Goal: Task Accomplishment & Management: Use online tool/utility

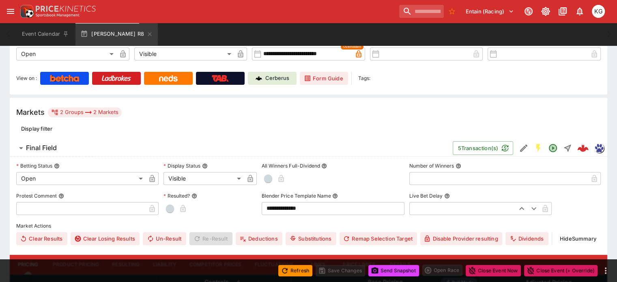
scroll to position [184, 0]
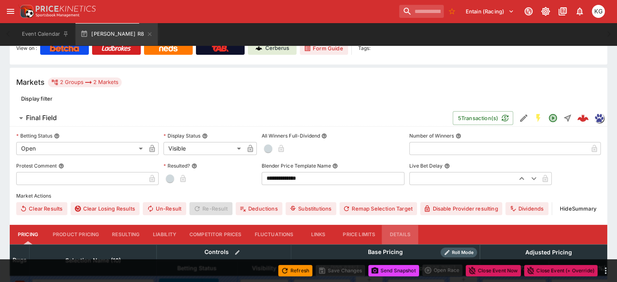
click at [412, 225] on button "Details" at bounding box center [400, 234] width 37 height 19
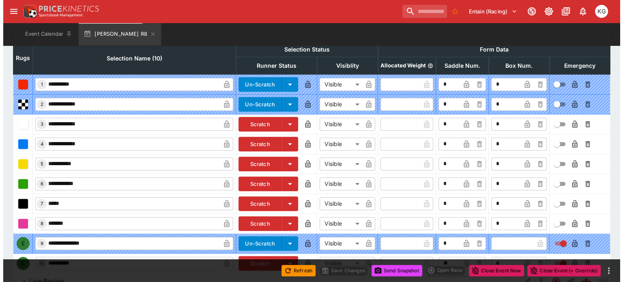
scroll to position [402, 0]
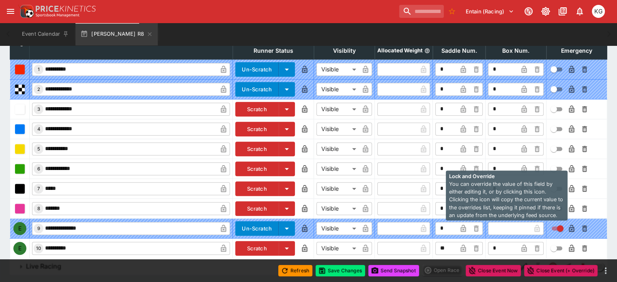
click at [569, 245] on icon "button" at bounding box center [571, 248] width 5 height 7
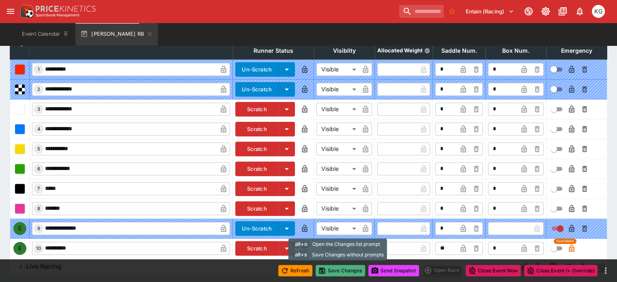
click at [343, 268] on button "Save Changes" at bounding box center [340, 270] width 49 height 11
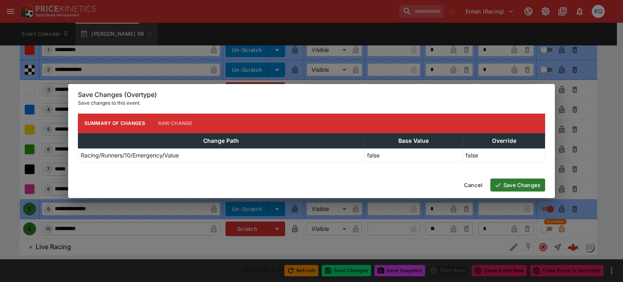
click at [514, 181] on button "Save Changes" at bounding box center [518, 185] width 55 height 13
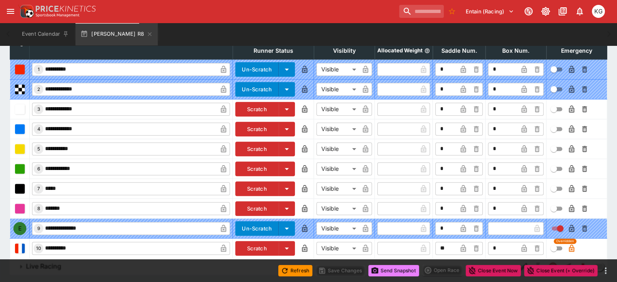
click at [388, 269] on button "Send Snapshot" at bounding box center [393, 270] width 51 height 11
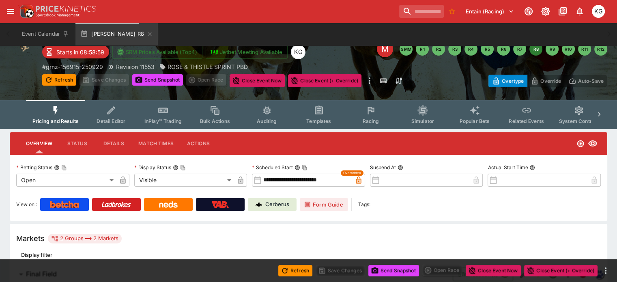
scroll to position [41, 0]
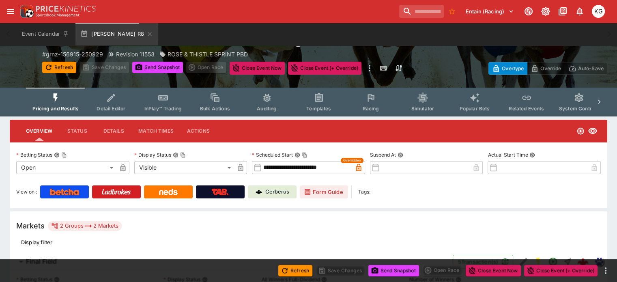
click at [377, 105] on span "Racing" at bounding box center [370, 108] width 17 height 6
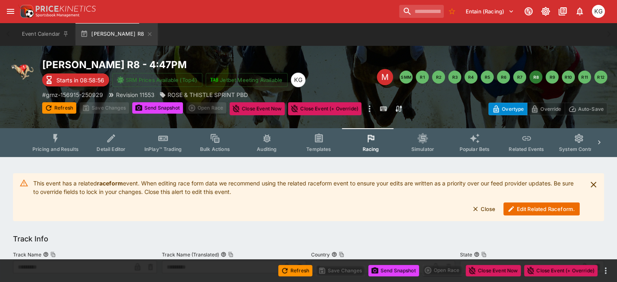
click at [529, 207] on button "Edit Related Raceform." at bounding box center [542, 208] width 76 height 13
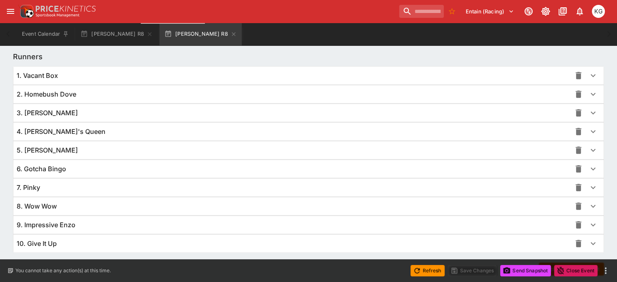
scroll to position [592, 0]
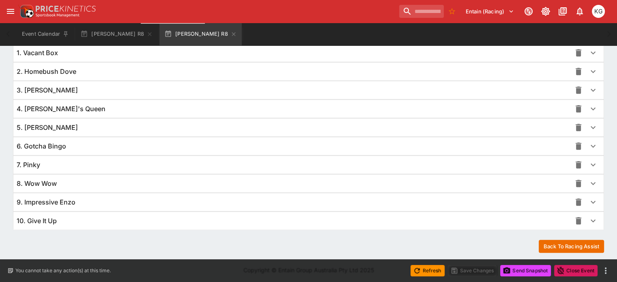
click at [588, 217] on icon "button" at bounding box center [593, 221] width 10 height 10
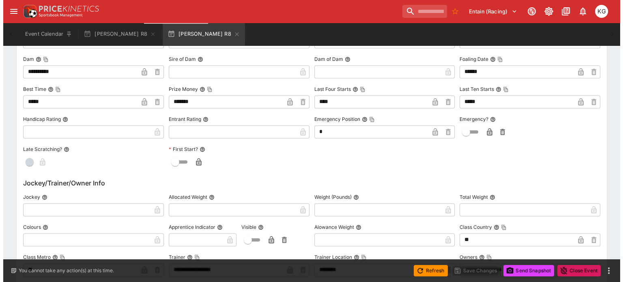
scroll to position [876, 0]
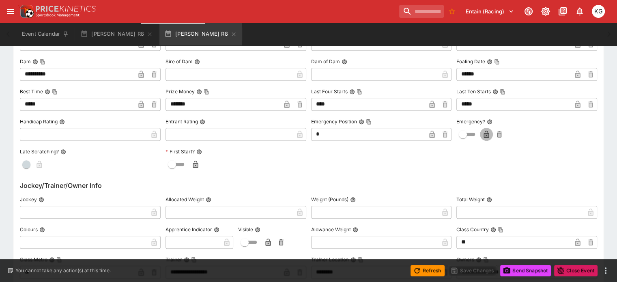
click at [484, 135] on icon "button" at bounding box center [486, 134] width 4 height 3
click at [473, 271] on button "Save Changes" at bounding box center [472, 270] width 49 height 11
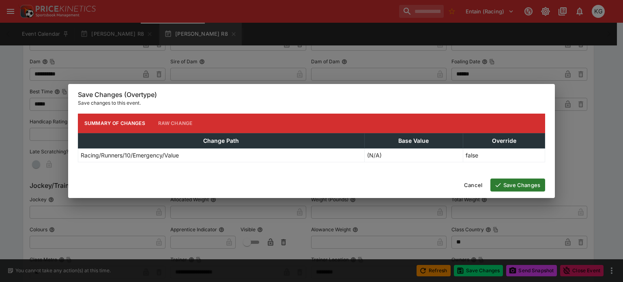
click at [528, 185] on button "Save Changes" at bounding box center [518, 185] width 55 height 13
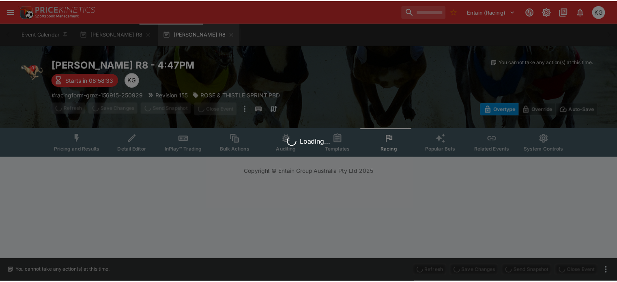
scroll to position [0, 0]
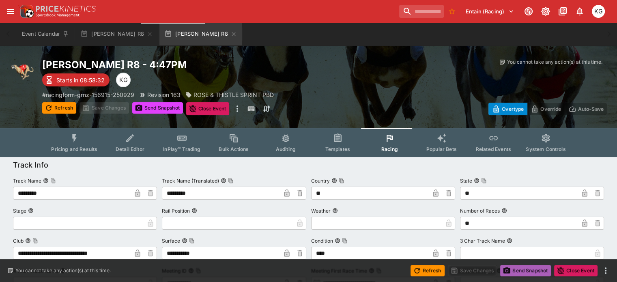
click at [527, 271] on button "Send Snapshot" at bounding box center [525, 270] width 51 height 11
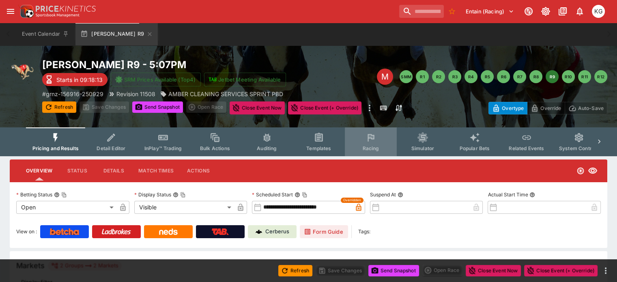
click at [381, 144] on button "Racing" at bounding box center [371, 141] width 52 height 29
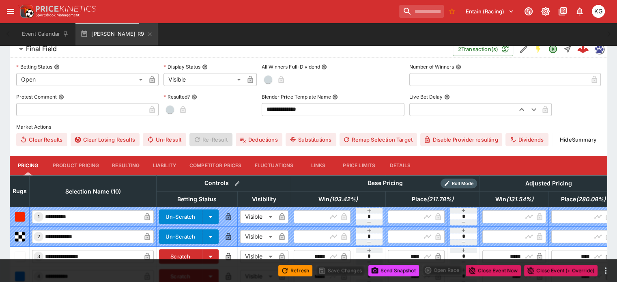
scroll to position [284, 0]
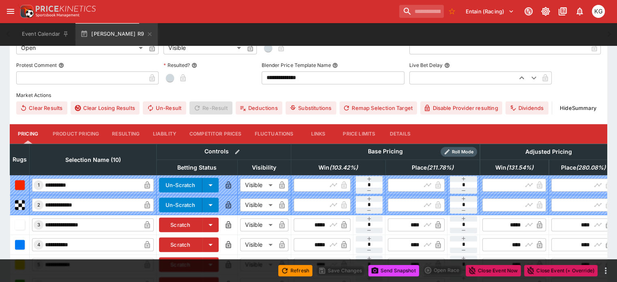
click at [415, 124] on button "Details" at bounding box center [400, 133] width 37 height 19
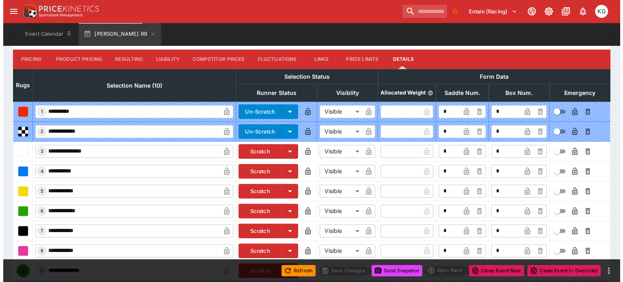
scroll to position [400, 0]
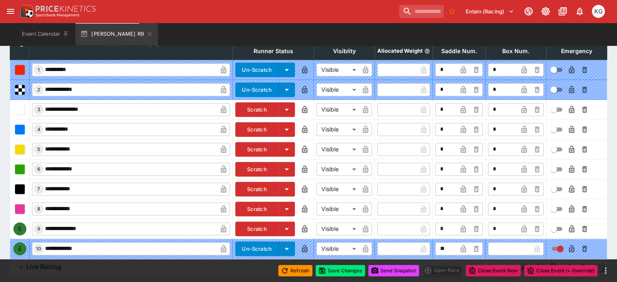
click at [570, 228] on icon "button" at bounding box center [572, 229] width 4 height 3
click at [339, 270] on button "Save Changes" at bounding box center [340, 270] width 49 height 11
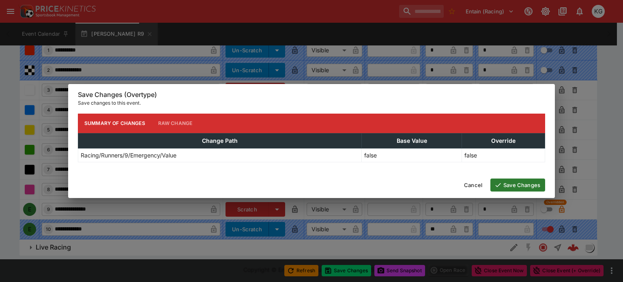
click at [473, 187] on button "Cancel" at bounding box center [473, 185] width 28 height 13
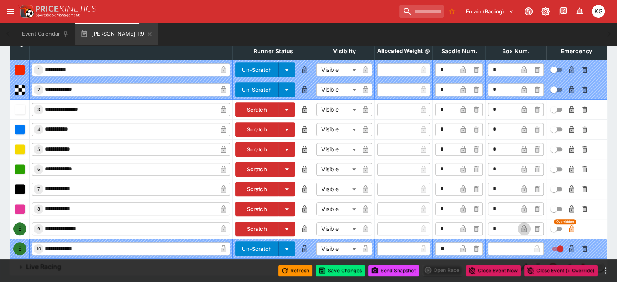
click at [521, 225] on icon "button" at bounding box center [523, 228] width 5 height 7
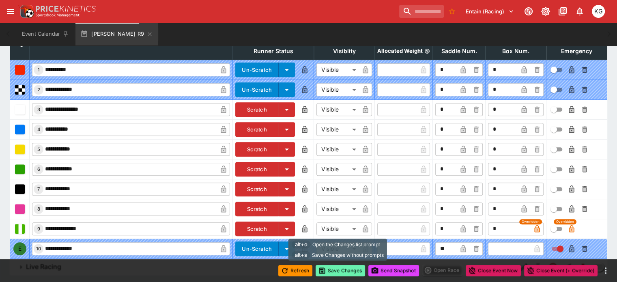
click at [337, 269] on button "Save Changes" at bounding box center [340, 270] width 49 height 11
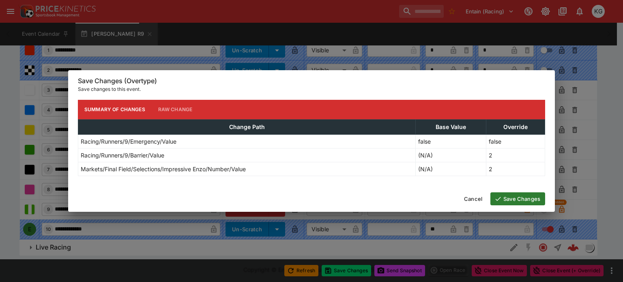
click at [511, 194] on button "Save Changes" at bounding box center [518, 198] width 55 height 13
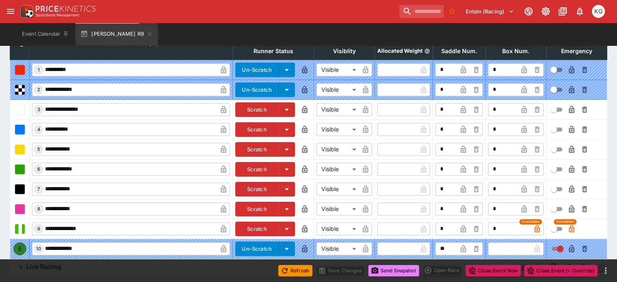
click at [394, 268] on button "Send Snapshot" at bounding box center [393, 270] width 51 height 11
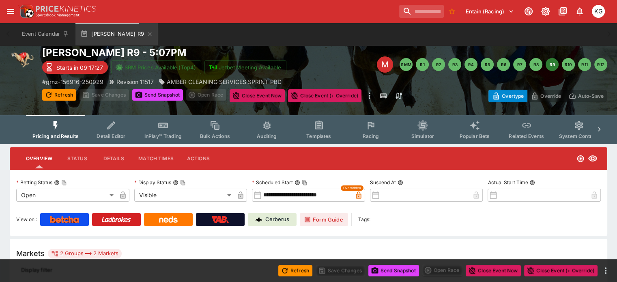
scroll to position [0, 0]
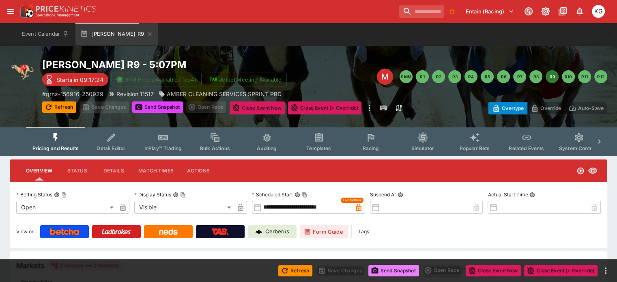
click at [398, 270] on button "Send Snapshot" at bounding box center [393, 270] width 51 height 11
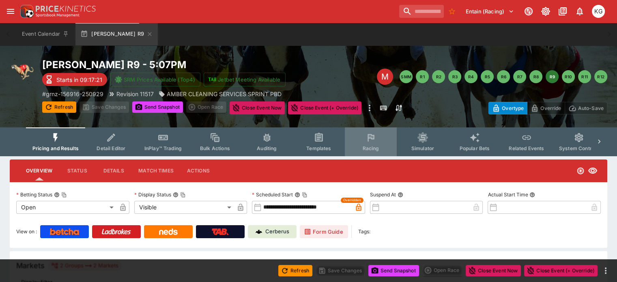
click at [379, 145] on span "Racing" at bounding box center [370, 148] width 17 height 6
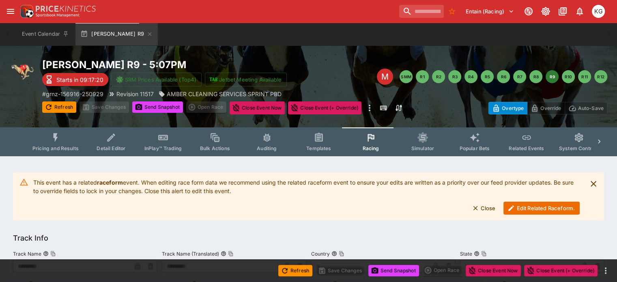
click at [536, 206] on button "Edit Related Raceform." at bounding box center [542, 208] width 76 height 13
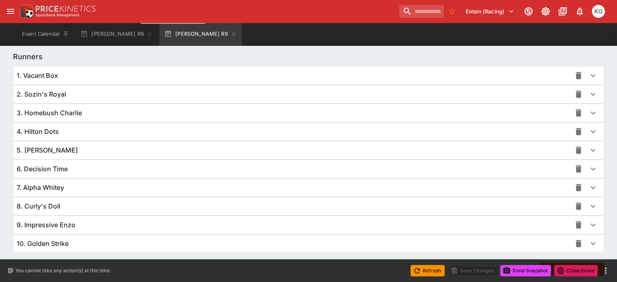
scroll to position [591, 0]
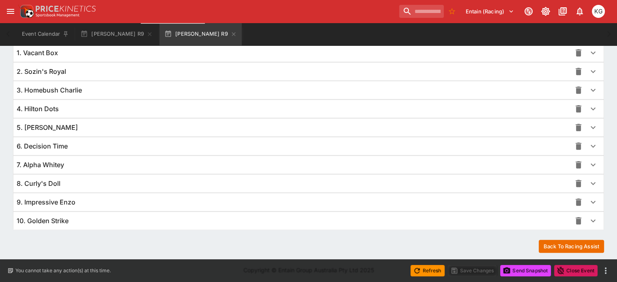
click at [588, 201] on icon "button" at bounding box center [593, 202] width 10 height 10
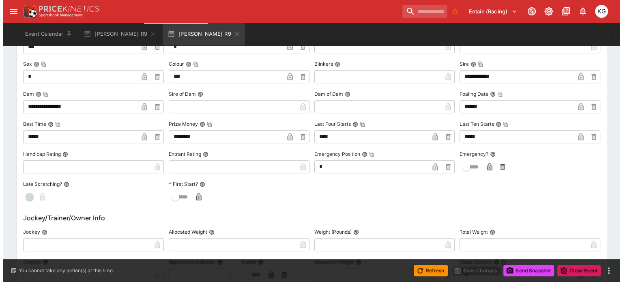
scroll to position [875, 0]
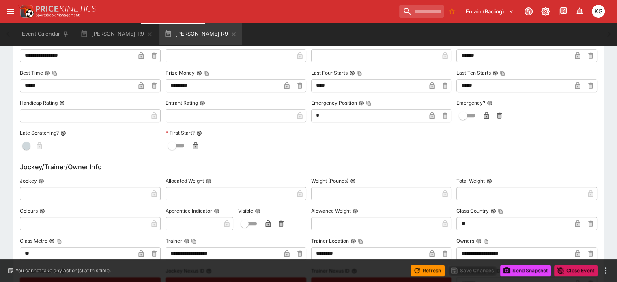
click at [484, 115] on icon "button" at bounding box center [486, 116] width 4 height 3
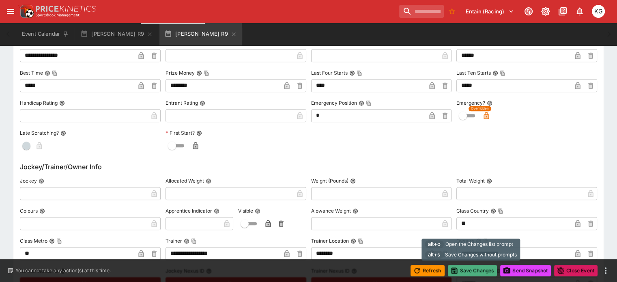
click at [465, 272] on button "Save Changes" at bounding box center [472, 270] width 49 height 11
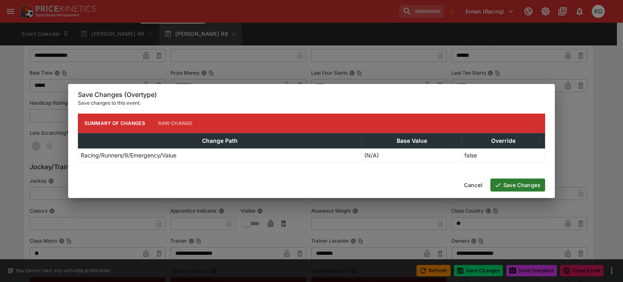
click at [514, 186] on button "Save Changes" at bounding box center [518, 185] width 55 height 13
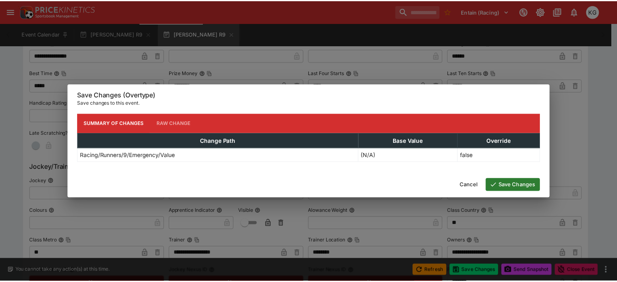
scroll to position [0, 0]
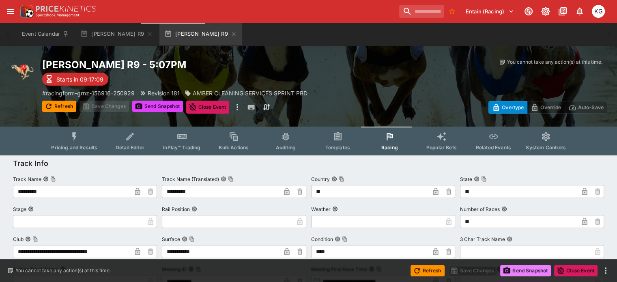
click at [530, 272] on button "Send Snapshot" at bounding box center [525, 270] width 51 height 11
